Goal: Transaction & Acquisition: Purchase product/service

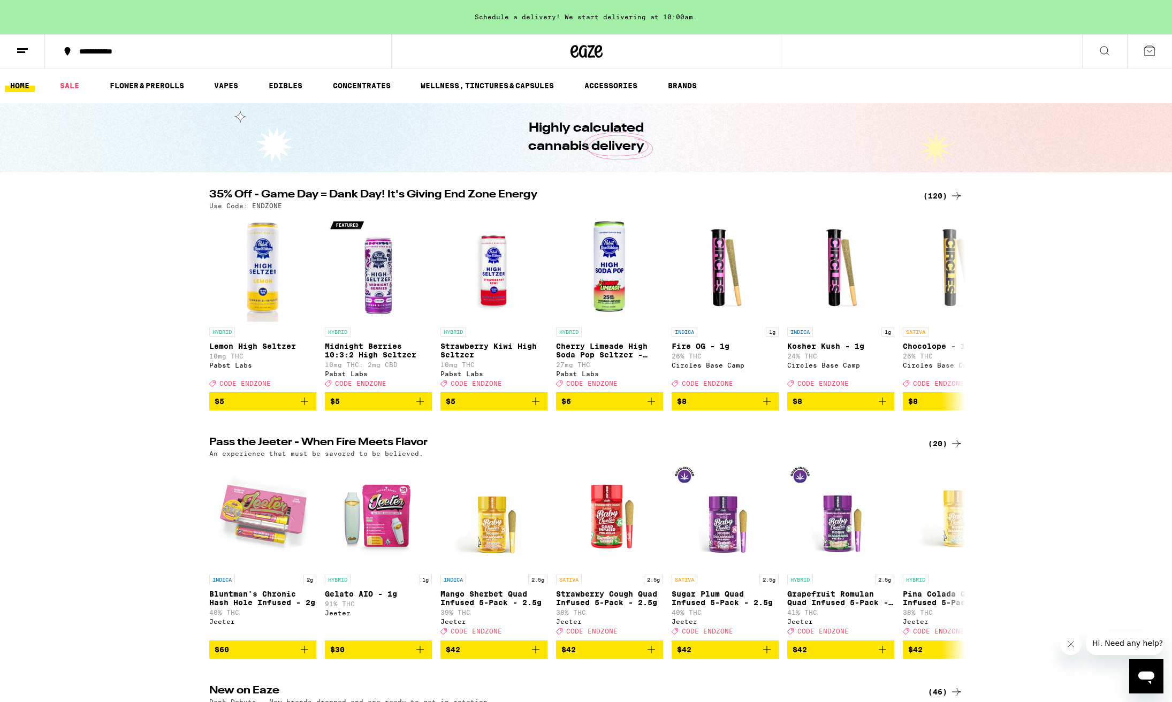
click at [936, 196] on div "(120)" at bounding box center [943, 195] width 40 height 13
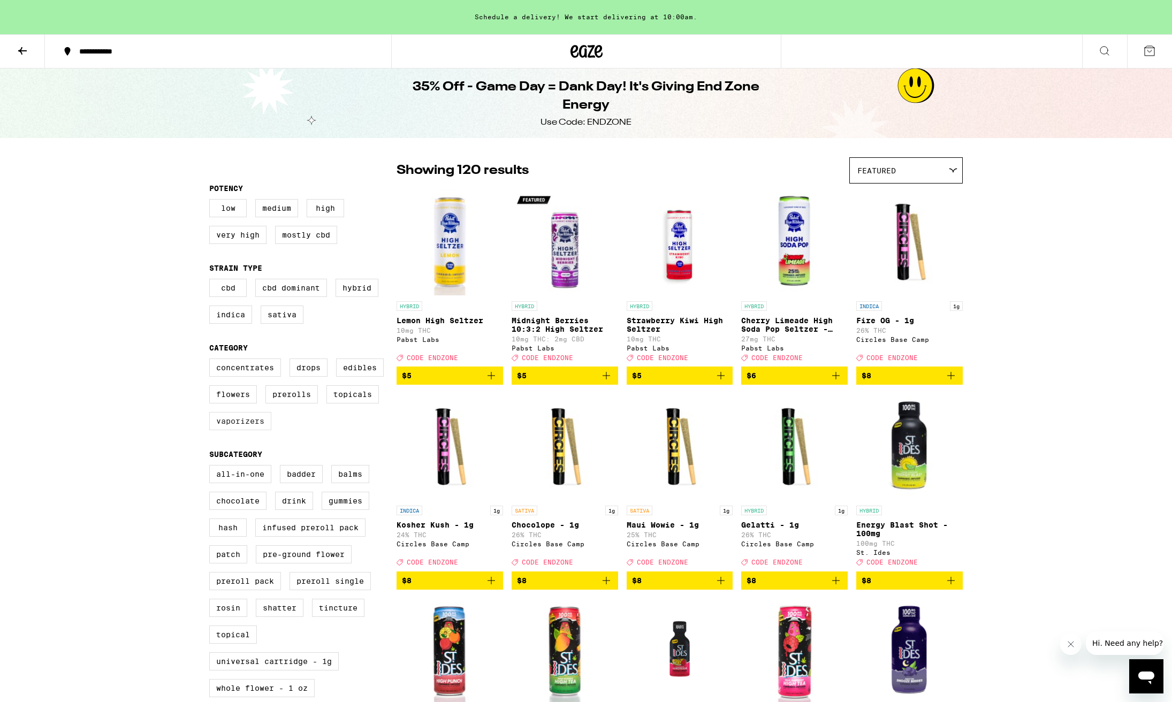
click at [238, 430] on label "Vaporizers" at bounding box center [240, 421] width 62 height 18
click at [212, 361] on input "Vaporizers" at bounding box center [211, 360] width 1 height 1
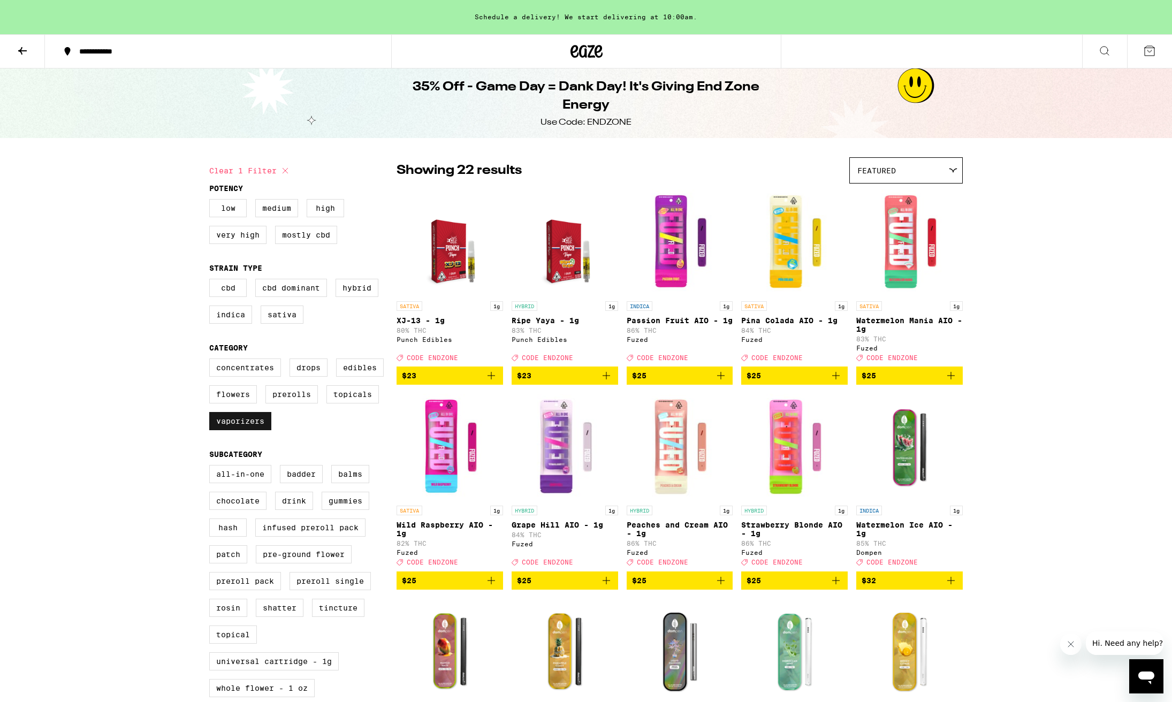
click at [244, 430] on label "Vaporizers" at bounding box center [240, 421] width 62 height 18
click at [212, 361] on input "Vaporizers" at bounding box center [211, 360] width 1 height 1
checkbox input "false"
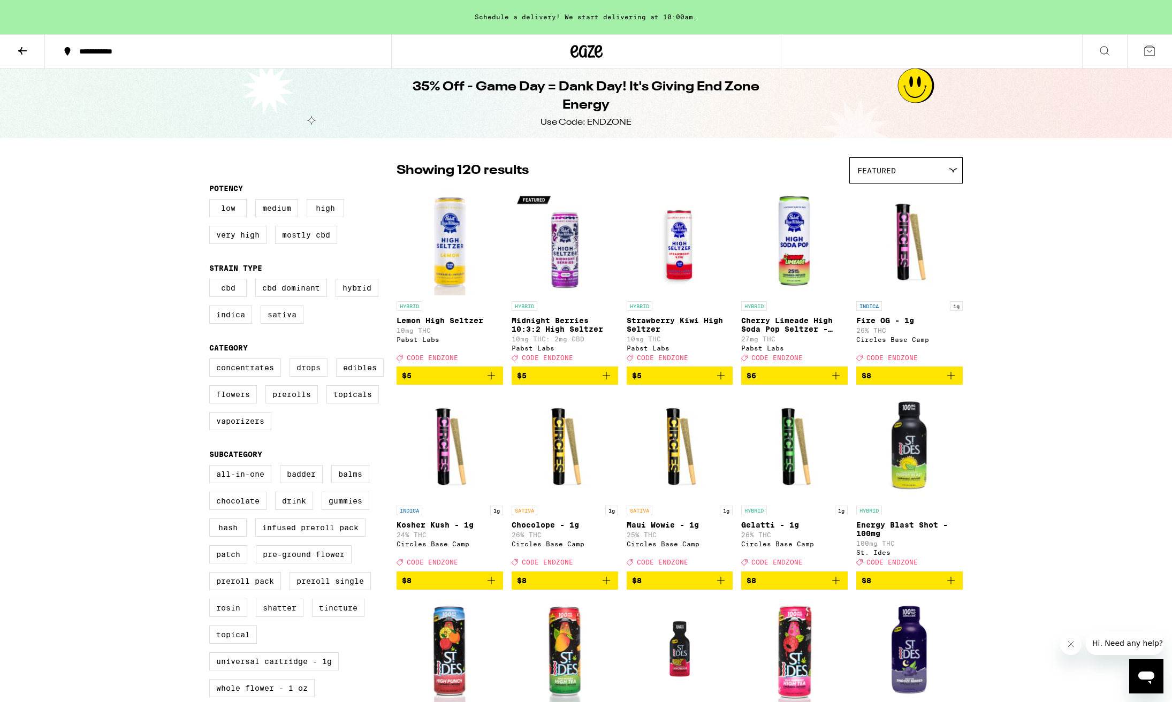
click at [311, 377] on label "Drops" at bounding box center [309, 368] width 38 height 18
click at [212, 361] on input "Drops" at bounding box center [211, 360] width 1 height 1
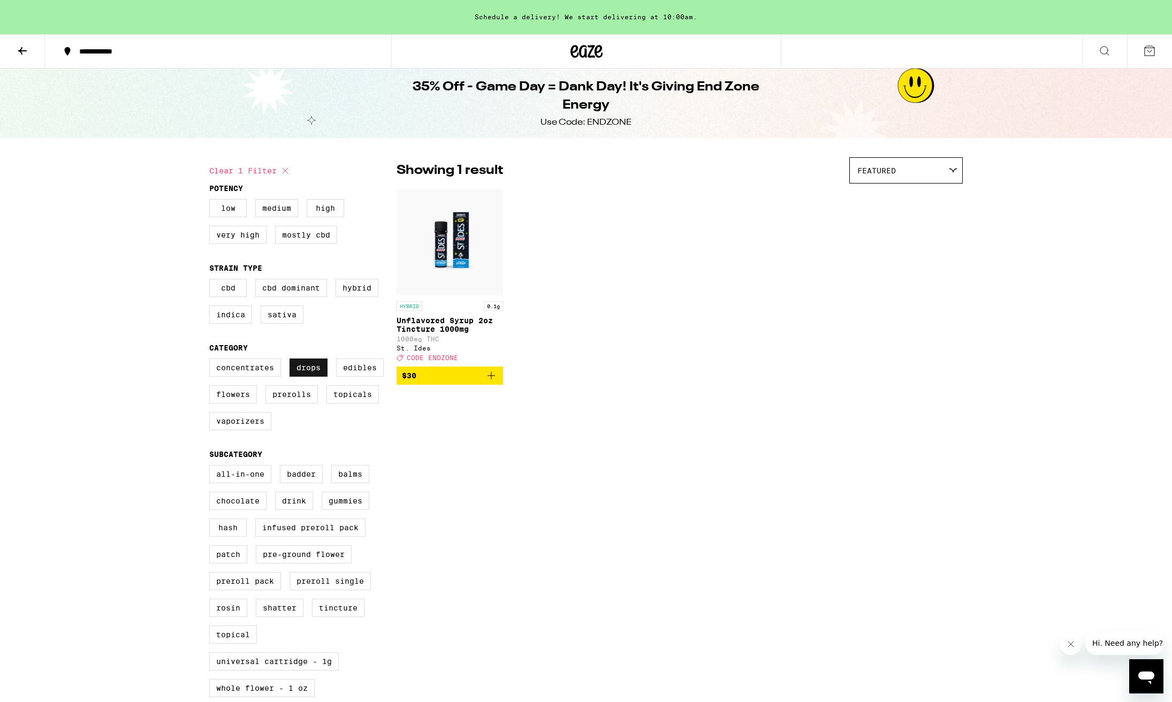
click at [311, 377] on label "Drops" at bounding box center [309, 368] width 38 height 18
click at [212, 361] on input "Drops" at bounding box center [211, 360] width 1 height 1
checkbox input "false"
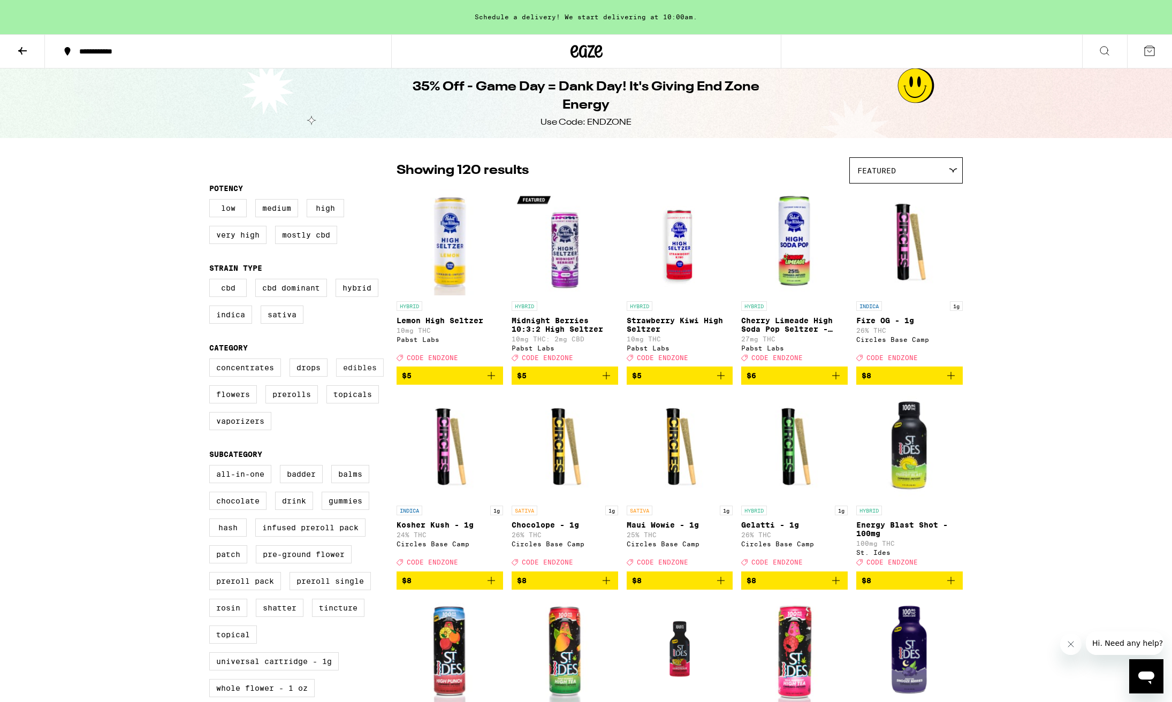
click at [354, 374] on label "Edibles" at bounding box center [360, 368] width 48 height 18
click at [212, 361] on input "Edibles" at bounding box center [211, 360] width 1 height 1
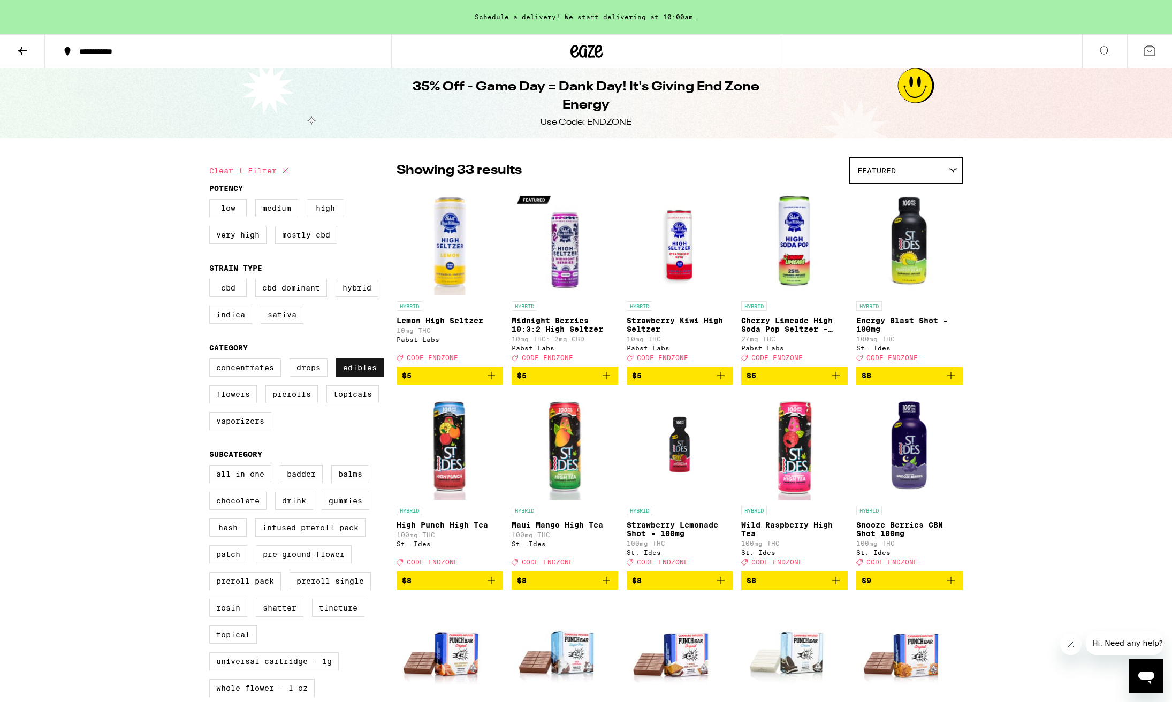
click at [354, 374] on label "Edibles" at bounding box center [360, 368] width 48 height 18
click at [212, 361] on input "Edibles" at bounding box center [211, 360] width 1 height 1
checkbox input "false"
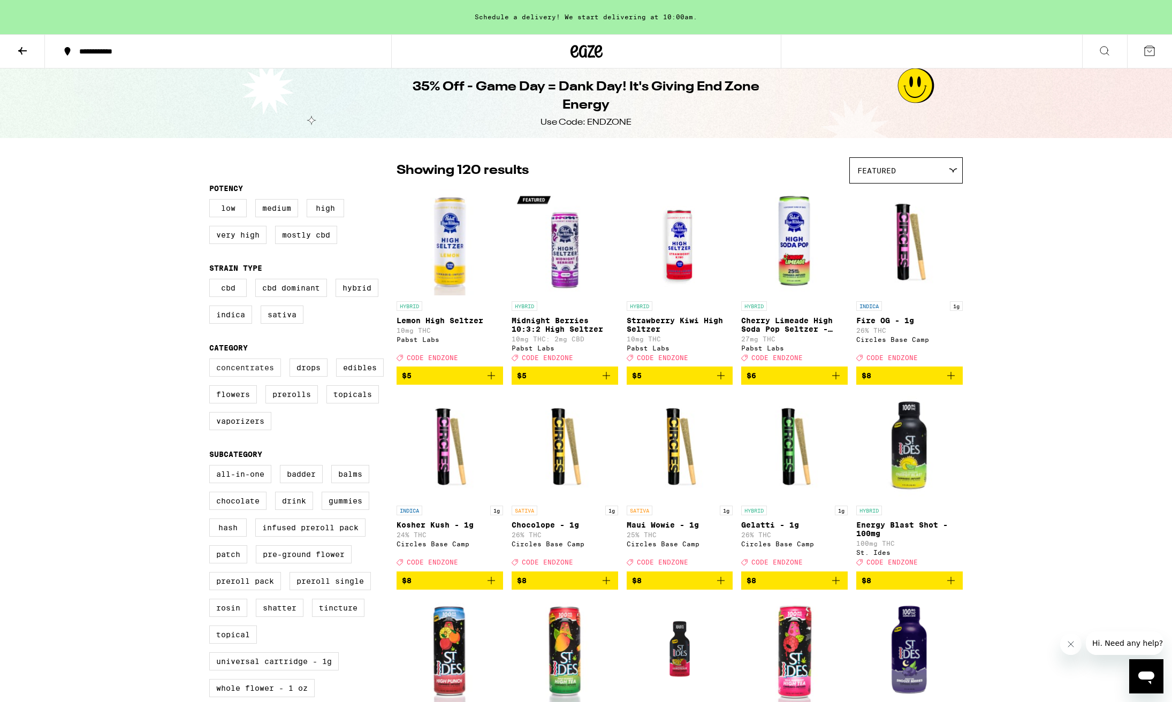
click at [253, 375] on label "Concentrates" at bounding box center [245, 368] width 72 height 18
click at [212, 361] on input "Concentrates" at bounding box center [211, 360] width 1 height 1
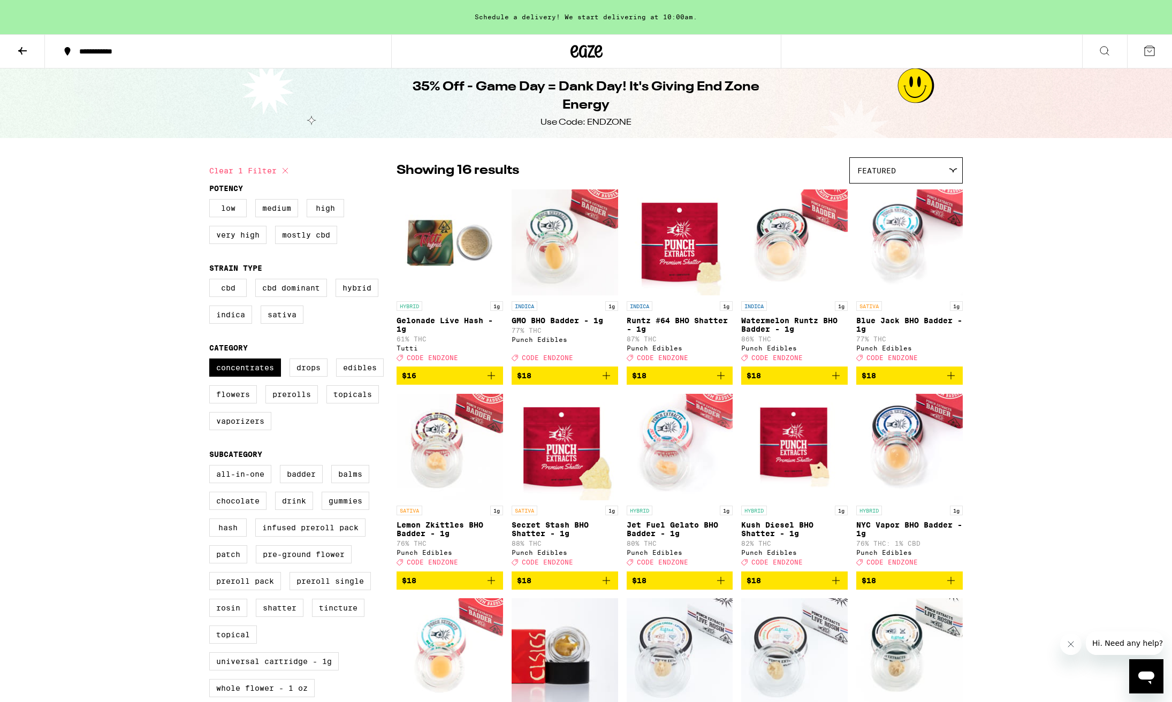
click at [491, 379] on icon "Add to bag" at bounding box center [491, 375] width 7 height 7
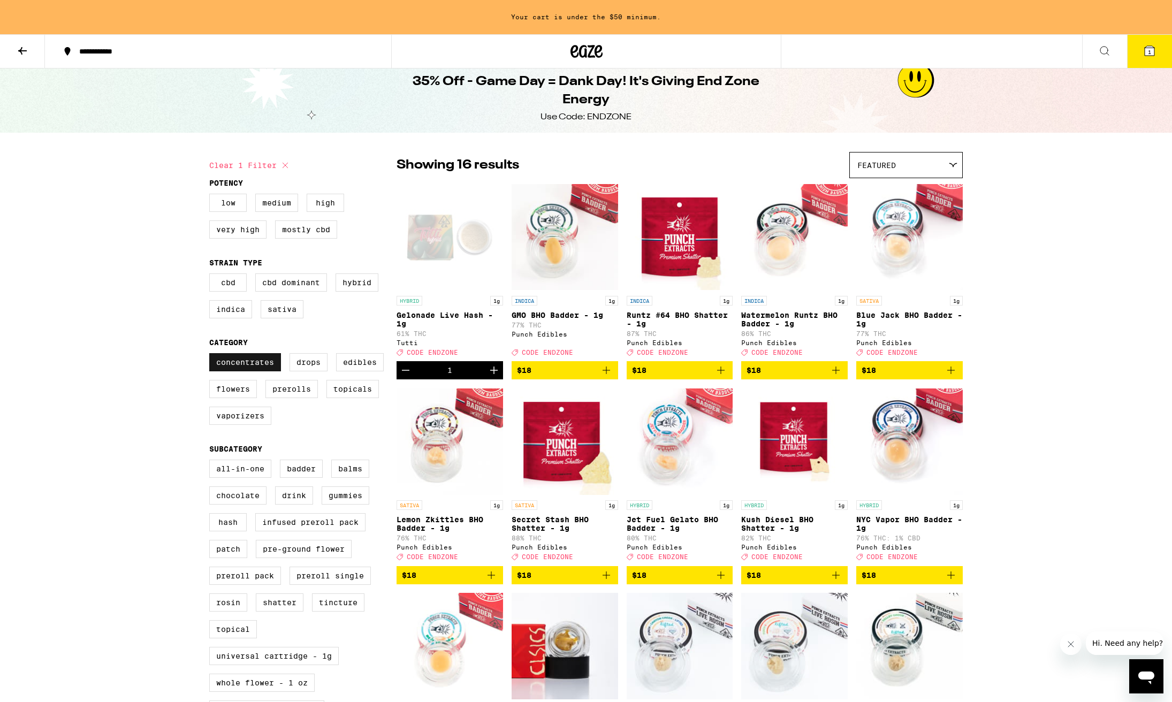
scroll to position [5, 0]
click at [242, 369] on label "Concentrates" at bounding box center [245, 362] width 72 height 18
click at [212, 355] on input "Concentrates" at bounding box center [211, 355] width 1 height 1
checkbox input "false"
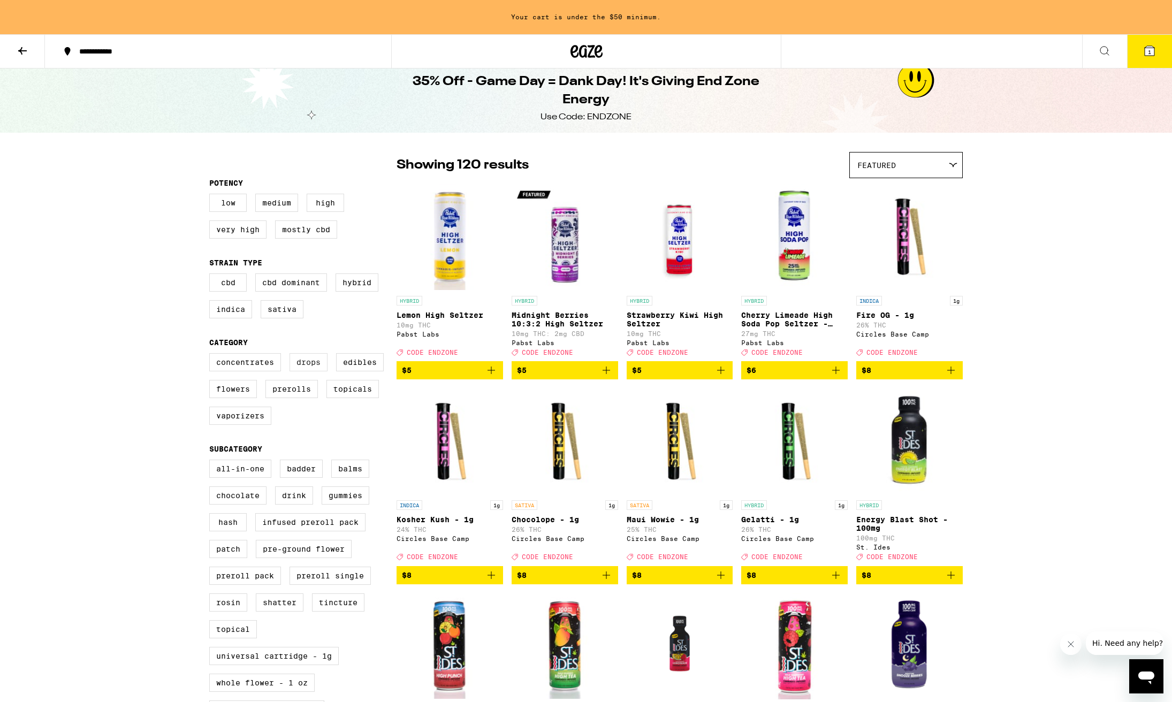
click at [315, 369] on label "Drops" at bounding box center [309, 362] width 38 height 18
click at [212, 355] on input "Drops" at bounding box center [211, 355] width 1 height 1
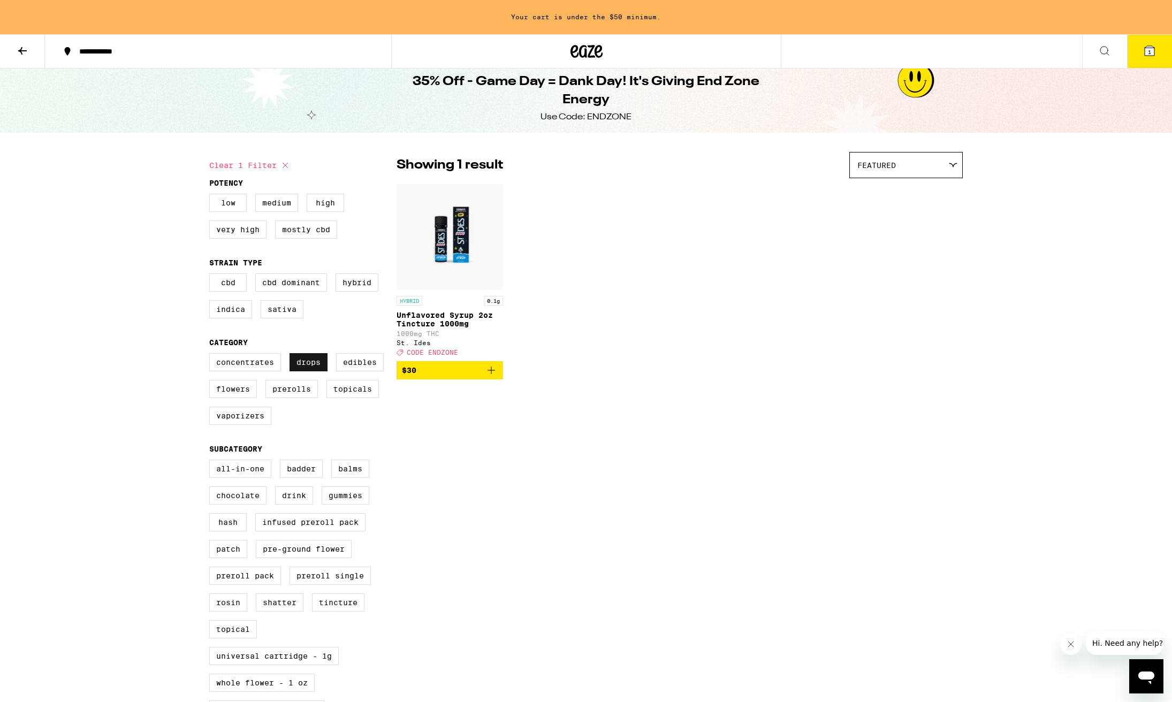
click at [309, 371] on label "Drops" at bounding box center [309, 362] width 38 height 18
click at [212, 355] on input "Drops" at bounding box center [211, 355] width 1 height 1
checkbox input "false"
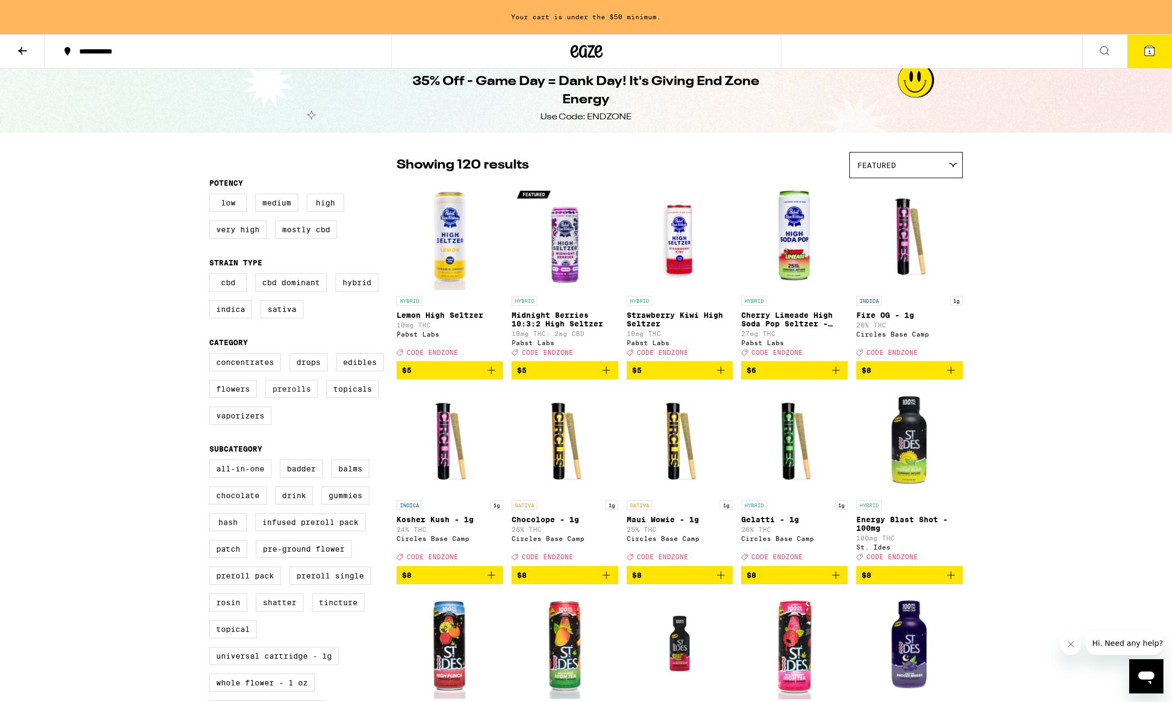
click at [293, 398] on label "Prerolls" at bounding box center [291, 389] width 52 height 18
click at [212, 355] on input "Prerolls" at bounding box center [211, 355] width 1 height 1
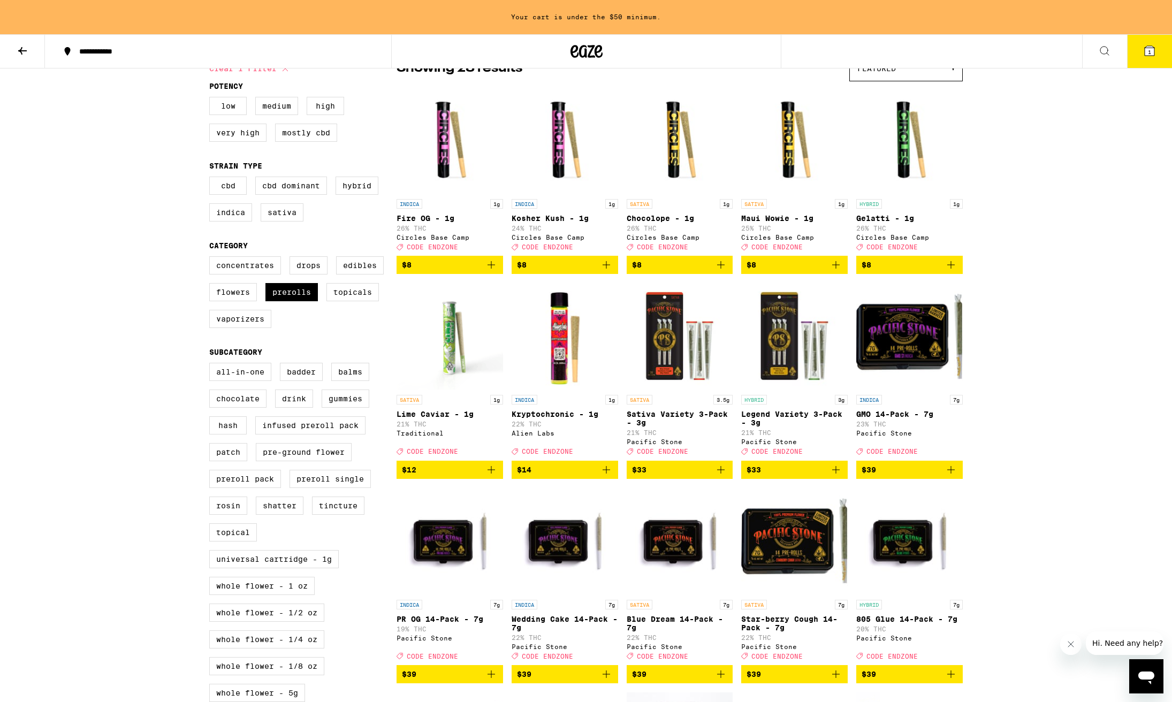
scroll to position [83, 0]
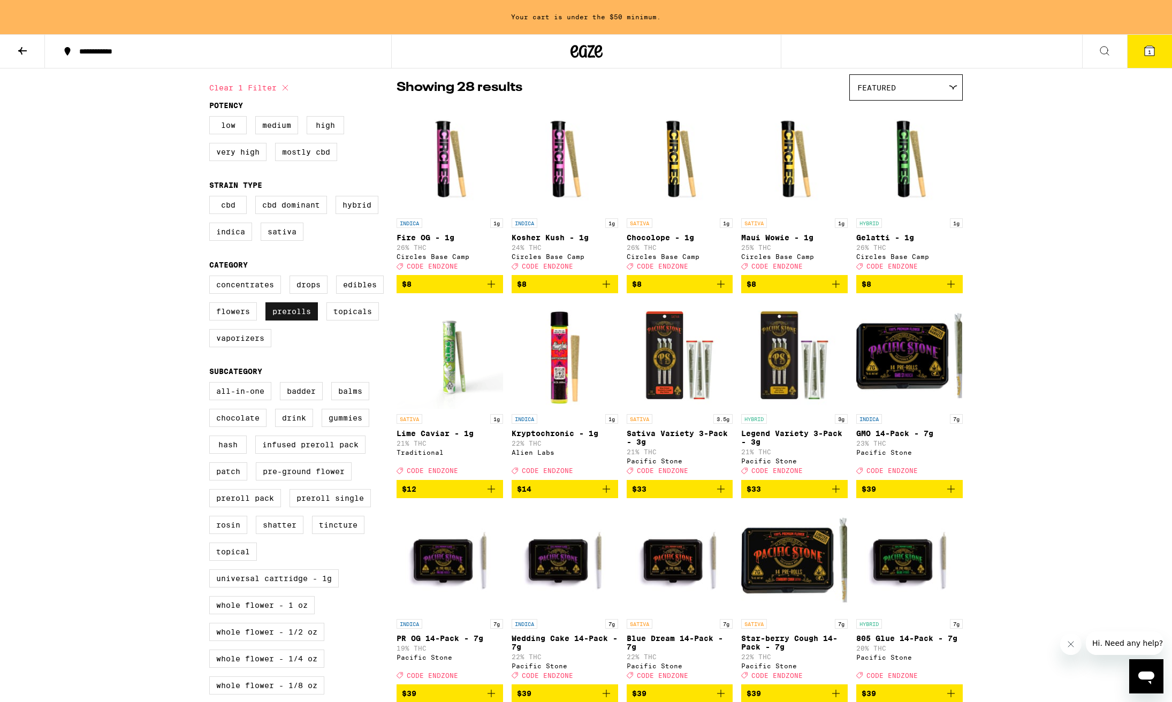
click at [280, 321] on label "Prerolls" at bounding box center [291, 311] width 52 height 18
click at [212, 278] on input "Prerolls" at bounding box center [211, 277] width 1 height 1
checkbox input "false"
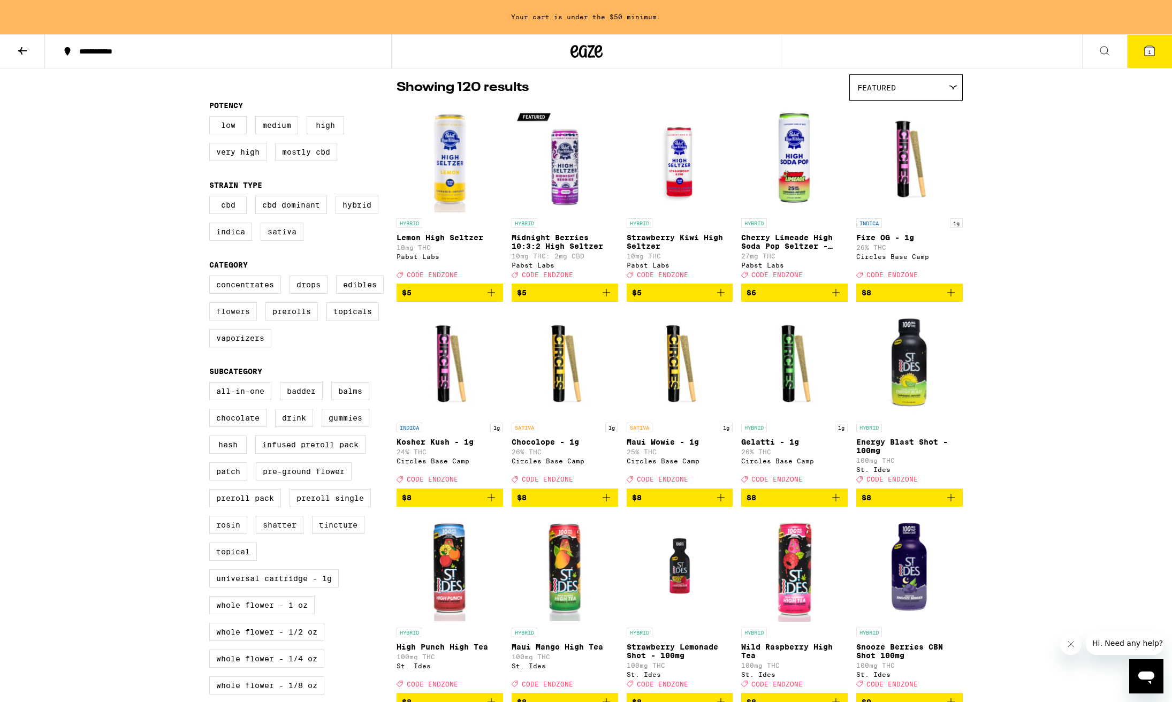
click at [234, 317] on label "Flowers" at bounding box center [233, 311] width 48 height 18
click at [212, 278] on input "Flowers" at bounding box center [211, 277] width 1 height 1
checkbox input "true"
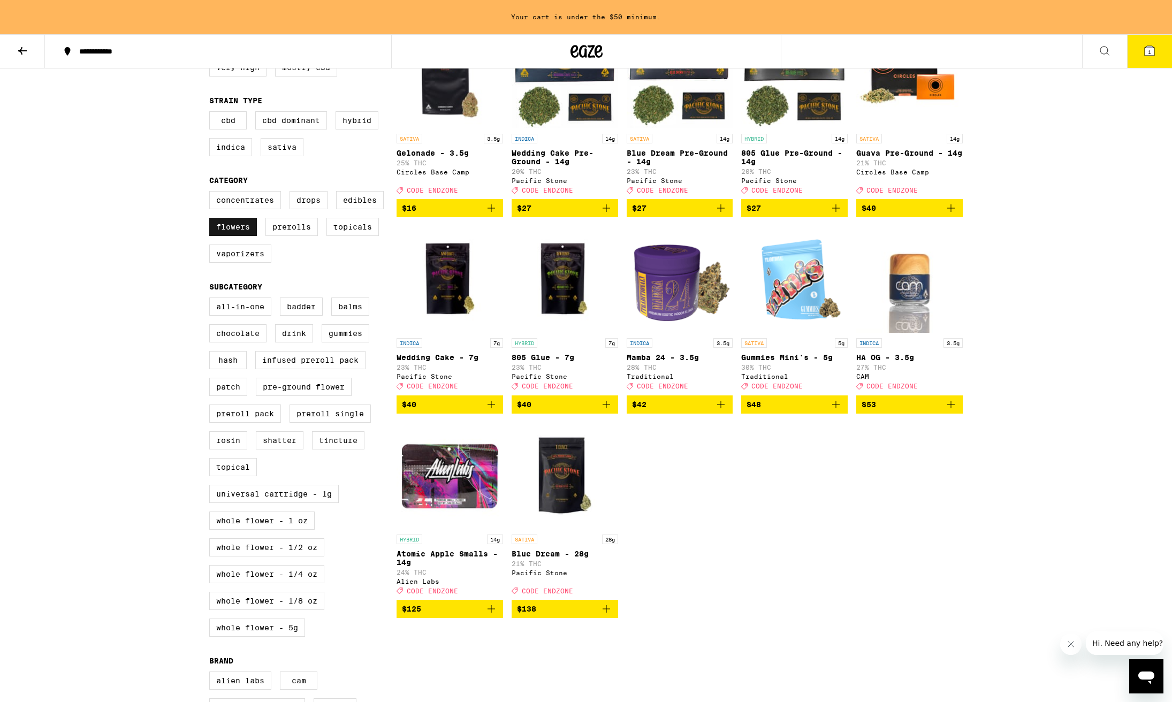
scroll to position [169, 1]
